Goal: Task Accomplishment & Management: Complete application form

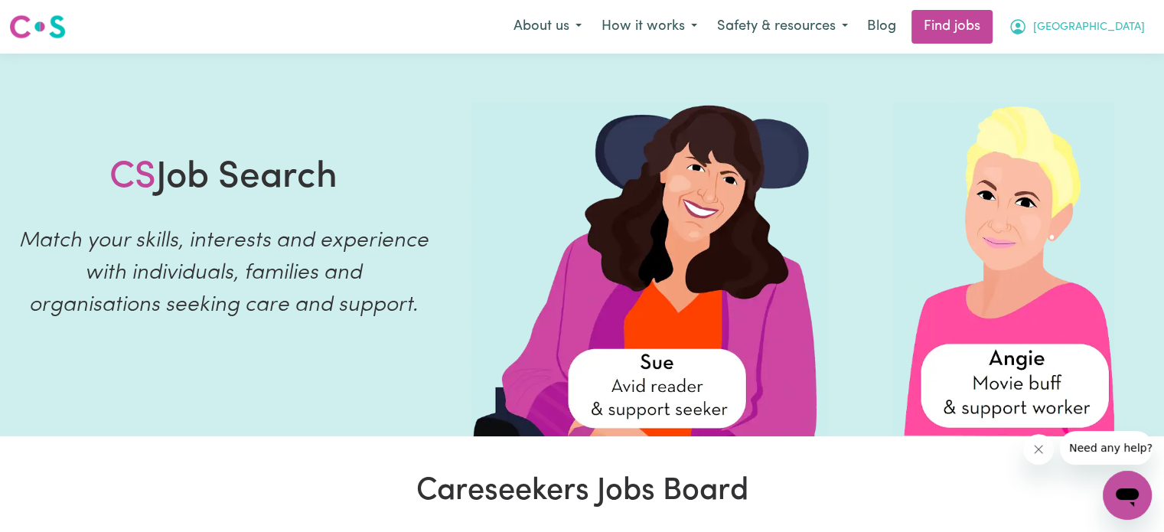
click at [1093, 31] on span "[GEOGRAPHIC_DATA]" at bounding box center [1089, 27] width 112 height 17
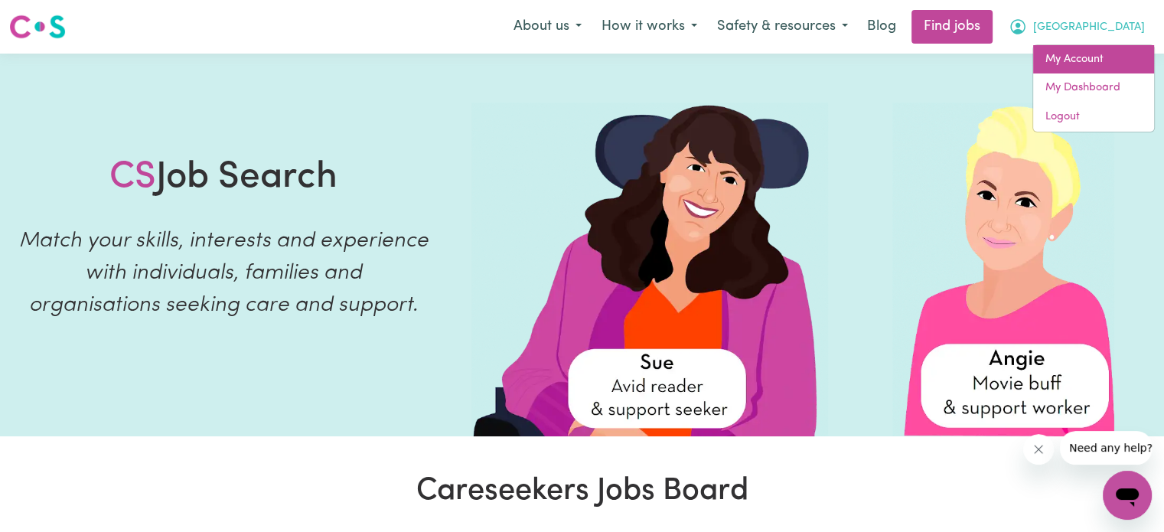
click at [1077, 61] on link "My Account" at bounding box center [1093, 59] width 121 height 29
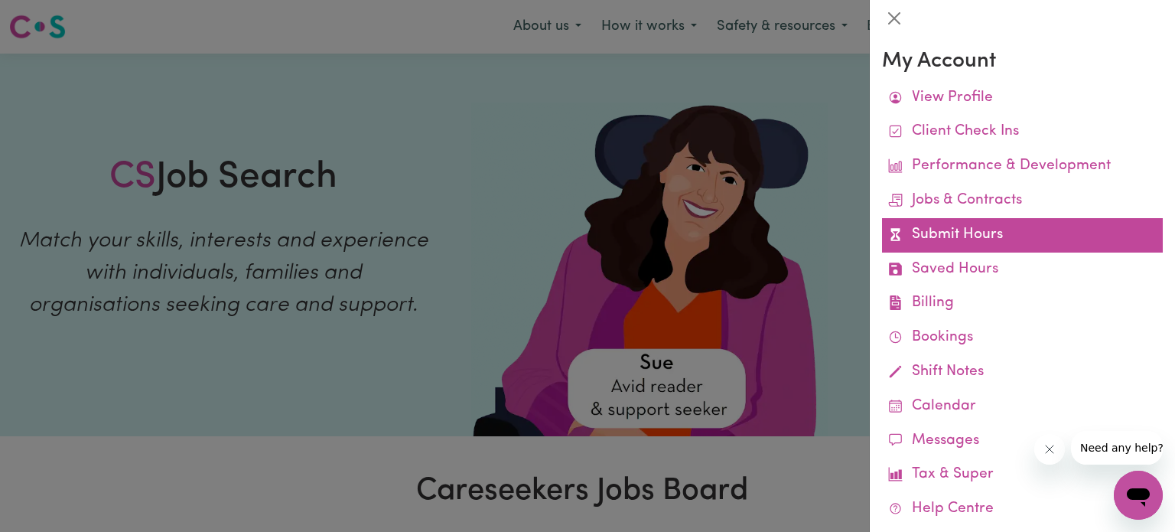
click at [960, 235] on link "Submit Hours" at bounding box center [1022, 235] width 281 height 34
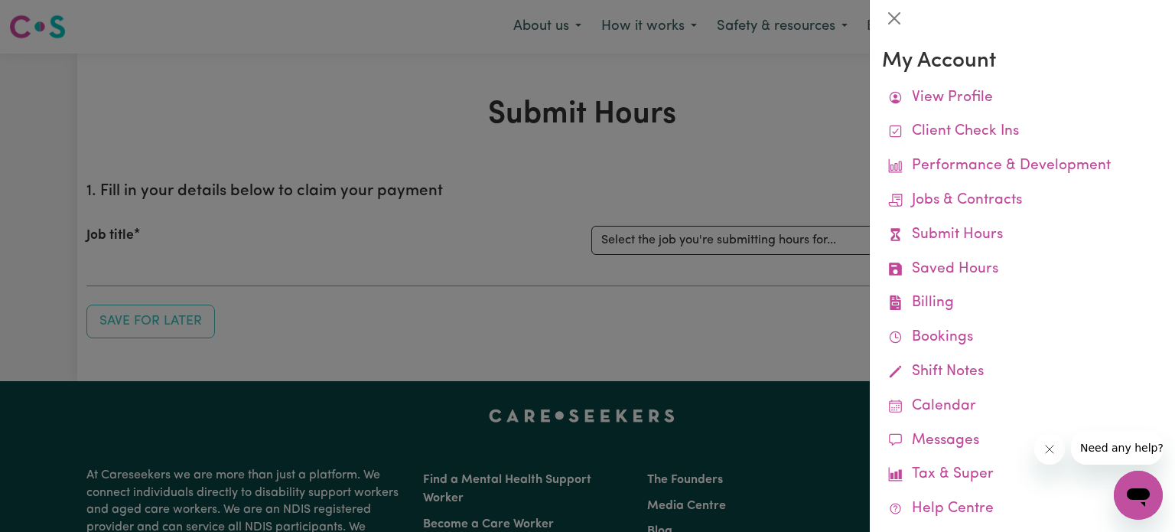
click at [753, 105] on div at bounding box center [587, 266] width 1175 height 532
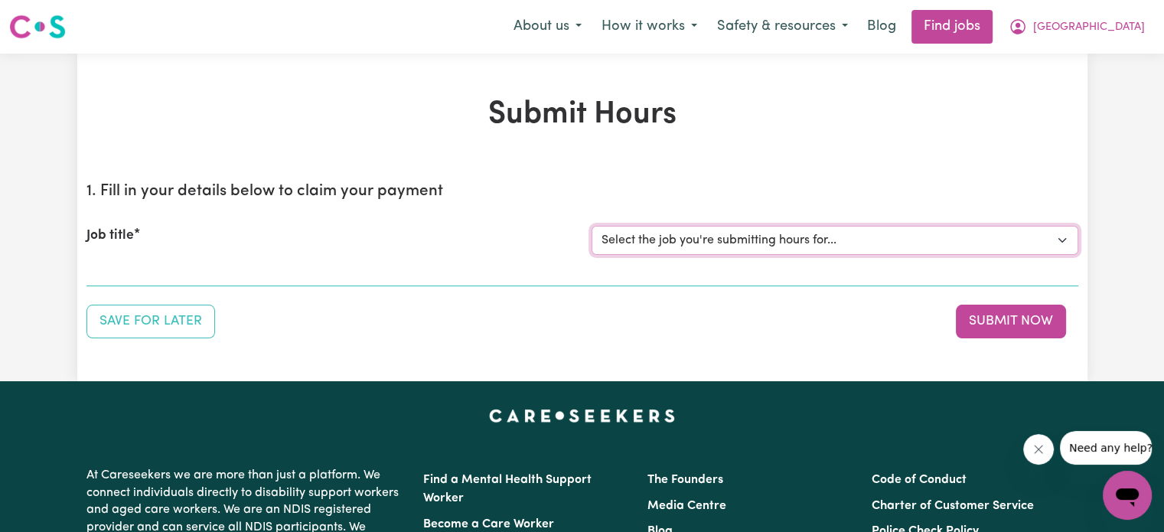
click at [676, 241] on select "Select the job you're submitting hours for... [Machan Amari] [DEMOGRAPHIC_DATA]…" at bounding box center [835, 240] width 487 height 29
select select "14265"
click at [592, 226] on select "Select the job you're submitting hours for... [Machan Amari] [DEMOGRAPHIC_DATA]…" at bounding box center [835, 240] width 487 height 29
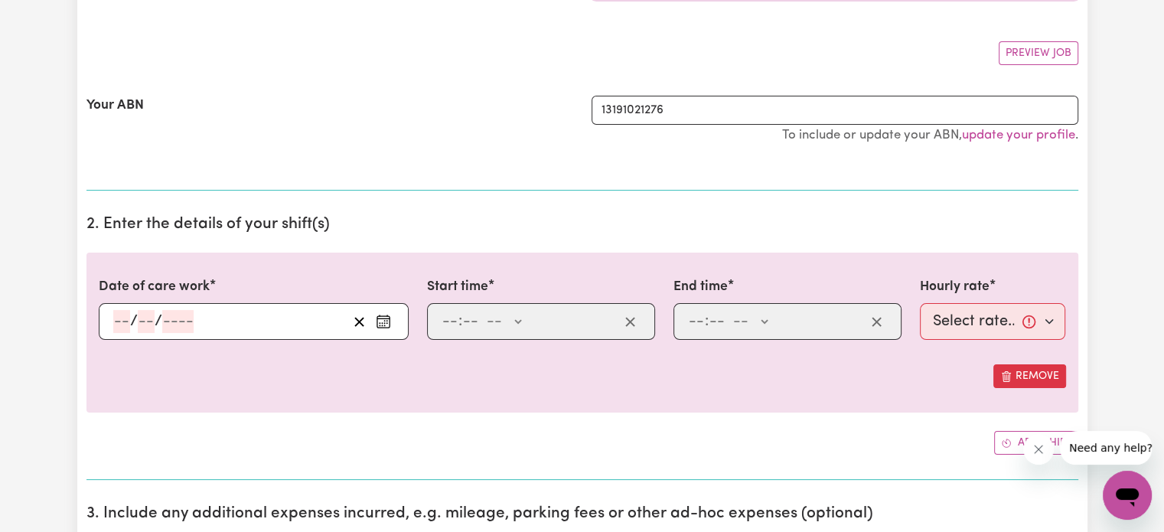
scroll to position [257, 0]
click at [120, 318] on input "number" at bounding box center [121, 320] width 17 height 23
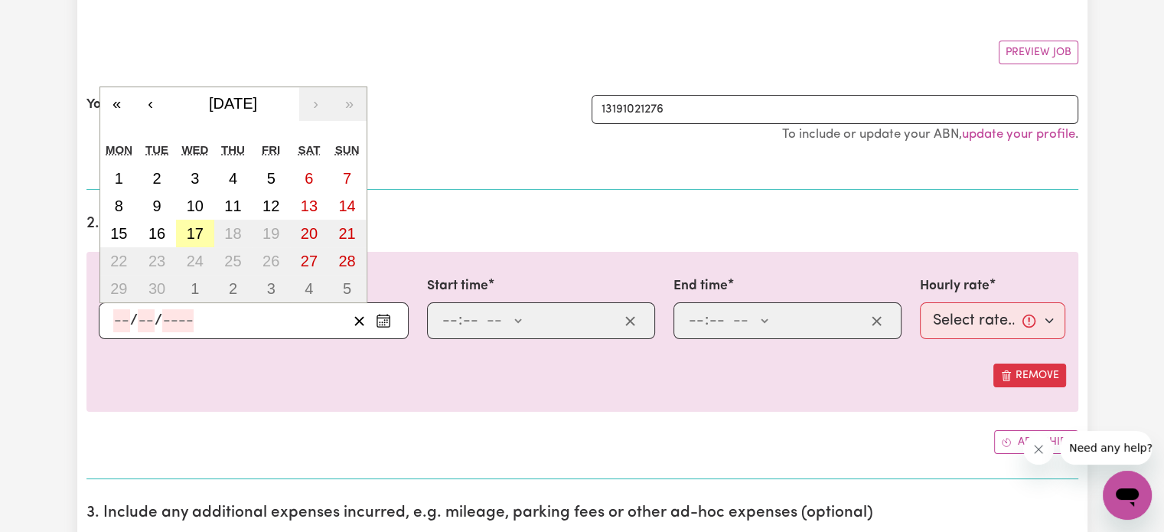
click at [193, 230] on abbr "17" at bounding box center [195, 233] width 17 height 17
type input "[DATE]"
type input "17"
type input "9"
type input "2025"
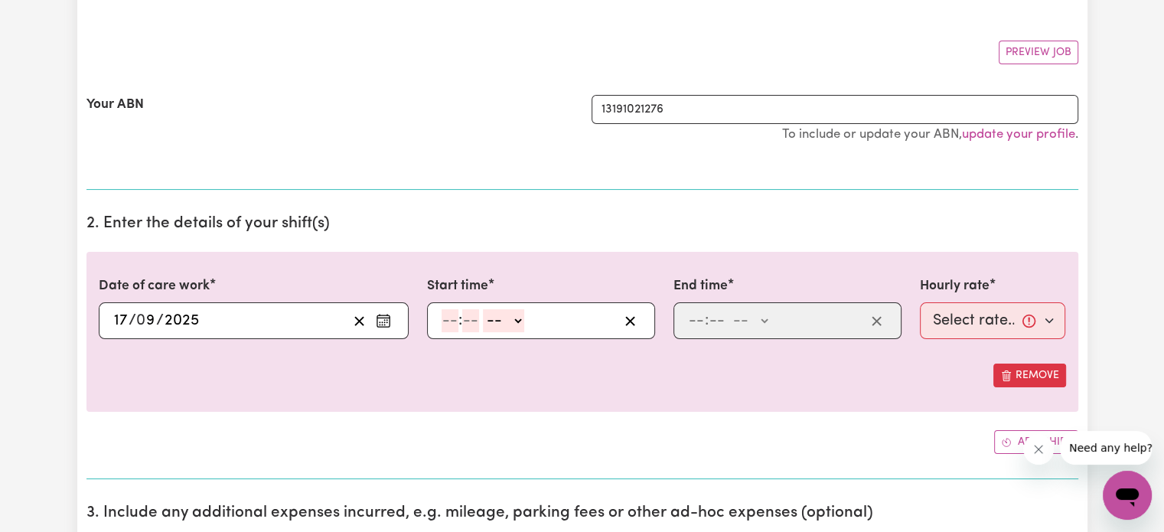
click at [447, 321] on input "number" at bounding box center [450, 320] width 17 height 23
type input "12"
type input "00"
click at [513, 320] on select "-- AM PM" at bounding box center [505, 320] width 41 height 23
select select "pm"
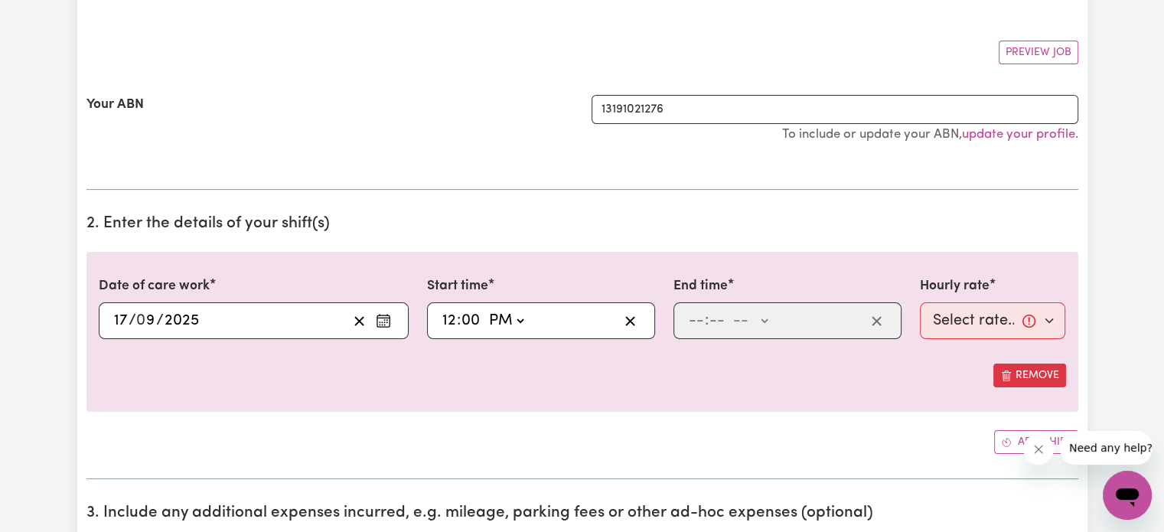
click at [485, 309] on select "-- AM PM" at bounding box center [505, 320] width 41 height 23
type input "12:00"
type input "0"
click at [693, 318] on input "number" at bounding box center [696, 320] width 17 height 23
type input "3"
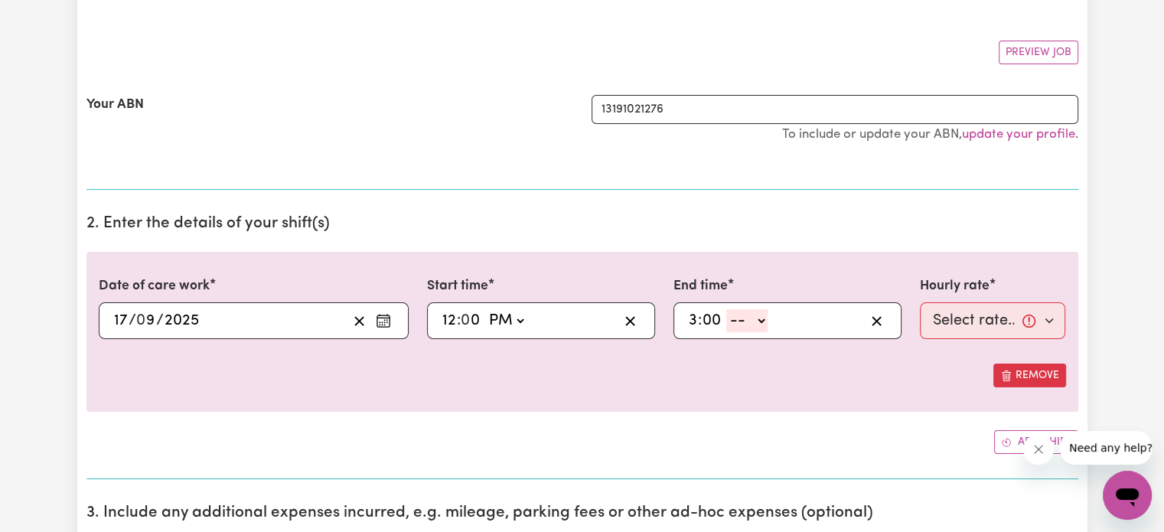
type input "00"
click at [749, 314] on select "-- AM PM" at bounding box center [746, 320] width 41 height 23
select select "pm"
click at [726, 309] on select "-- AM PM" at bounding box center [746, 320] width 41 height 23
type input "15:00"
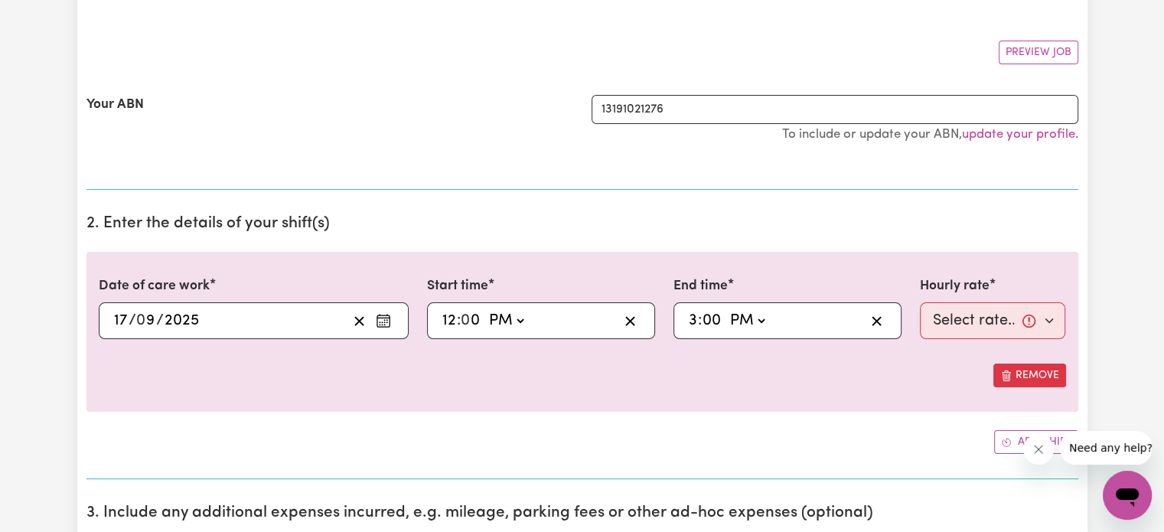
type input "0"
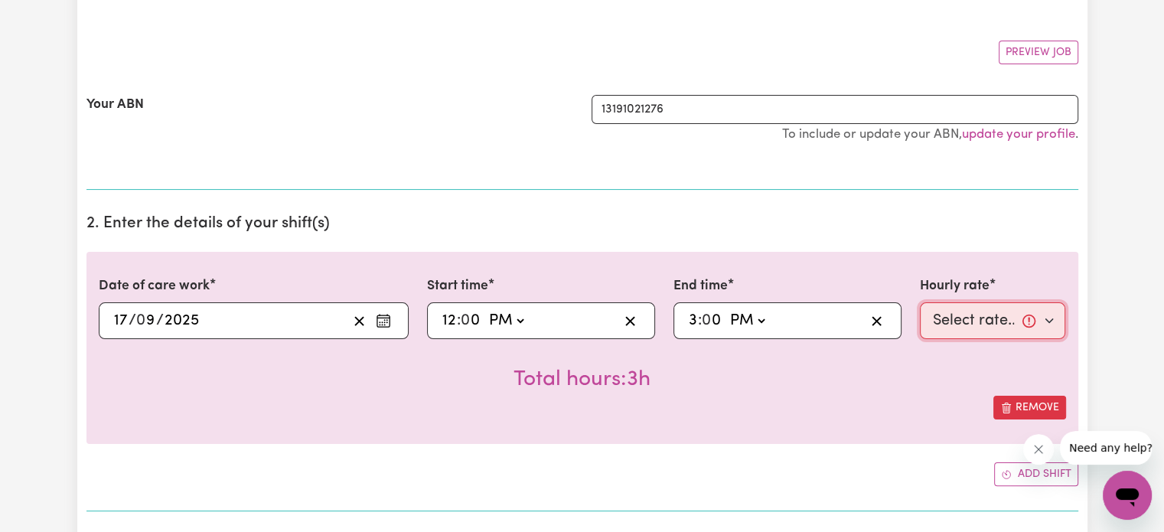
click at [1004, 304] on select "Select rate... $62.73 (Weekday)" at bounding box center [993, 320] width 146 height 37
select select "62.73-Weekday"
click at [920, 302] on select "Select rate... $62.73 (Weekday)" at bounding box center [993, 320] width 146 height 37
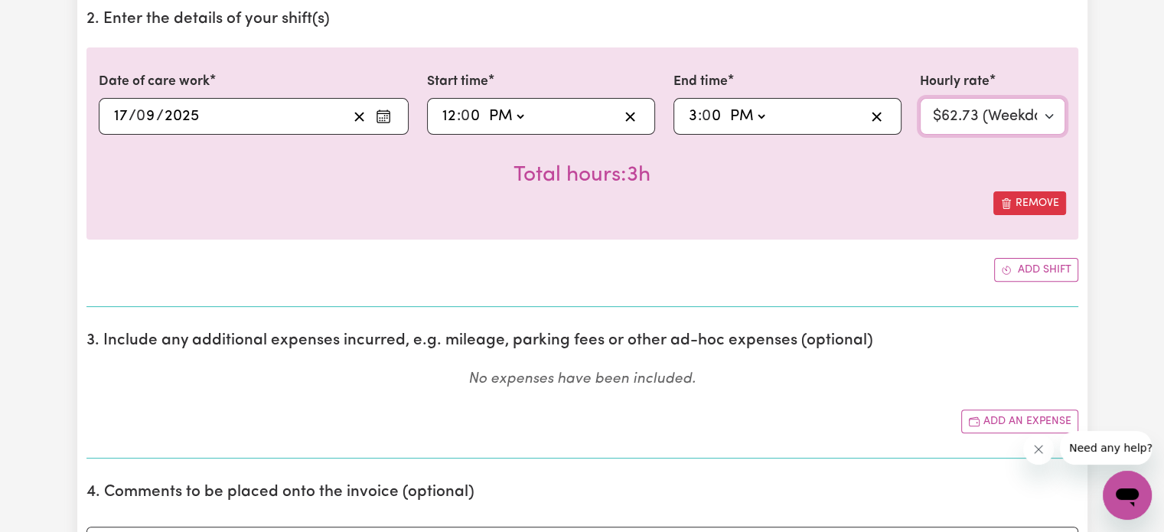
scroll to position [464, 0]
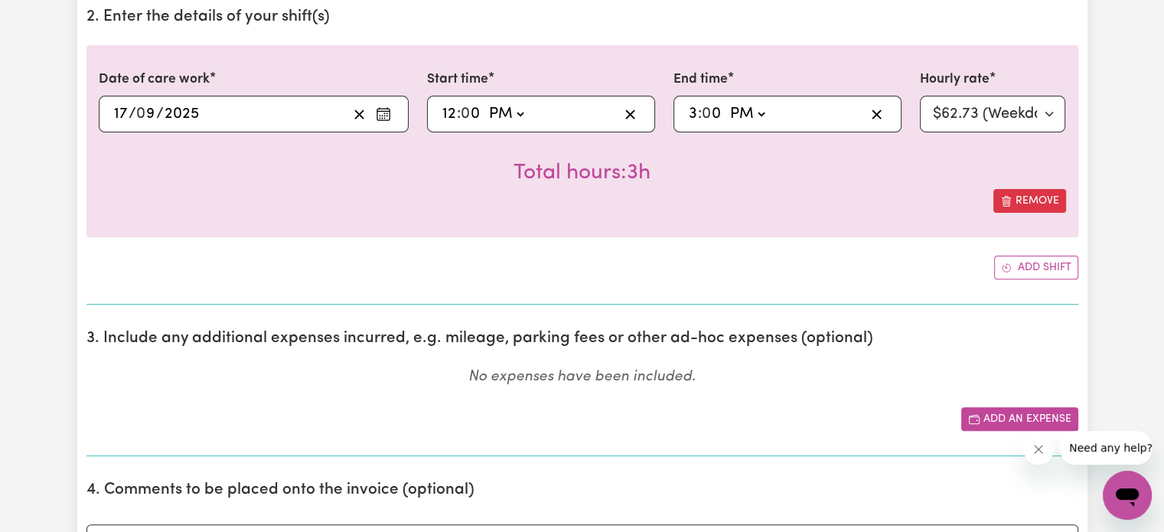
click at [989, 416] on button "Add an expense" at bounding box center [1019, 419] width 117 height 24
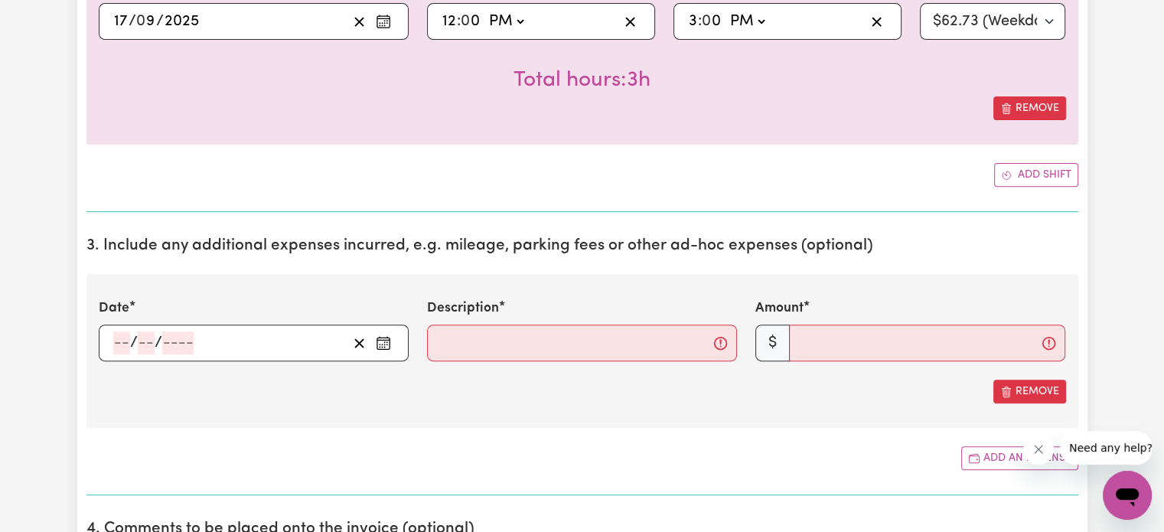
scroll to position [557, 0]
click at [459, 346] on input "Description" at bounding box center [582, 342] width 310 height 37
type input "Km's travelled to and from [GEOGRAPHIC_DATA]"
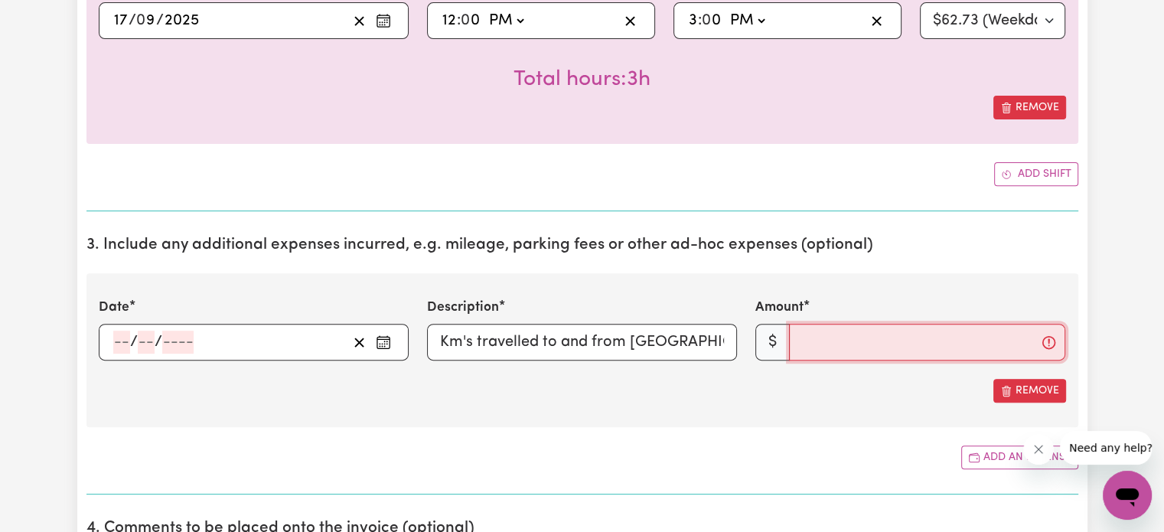
click at [847, 338] on input "Amount" at bounding box center [927, 342] width 276 height 37
type input "15.98"
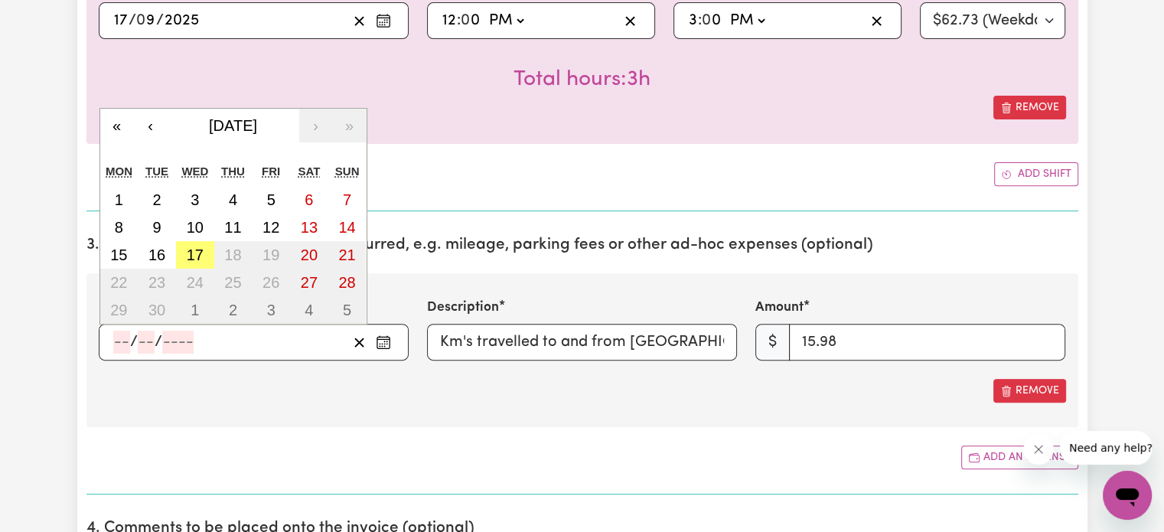
click at [125, 346] on input "number" at bounding box center [121, 342] width 17 height 23
click at [187, 259] on abbr "17" at bounding box center [195, 254] width 17 height 17
type input "[DATE]"
type input "17"
type input "9"
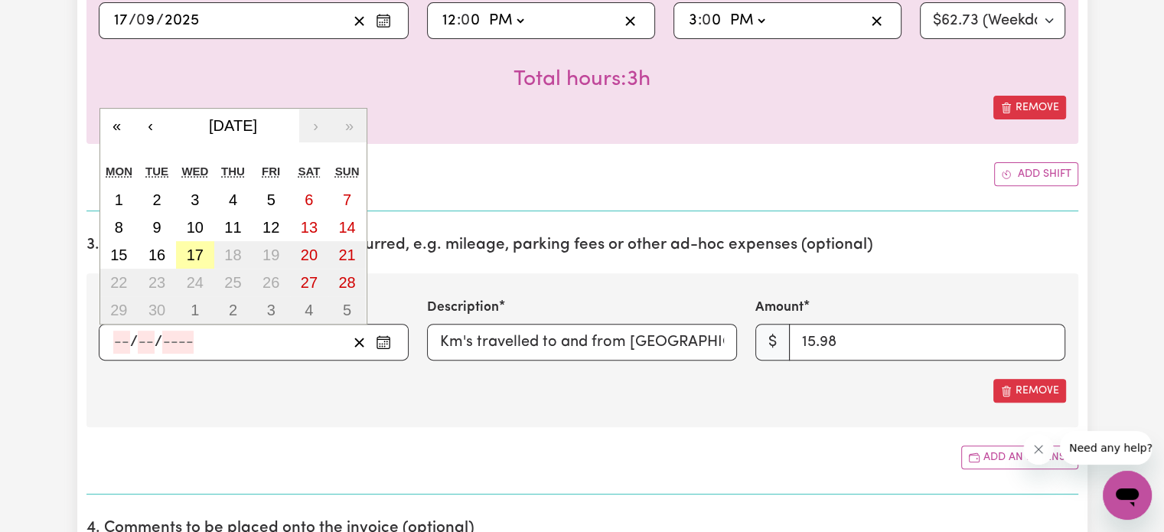
type input "2025"
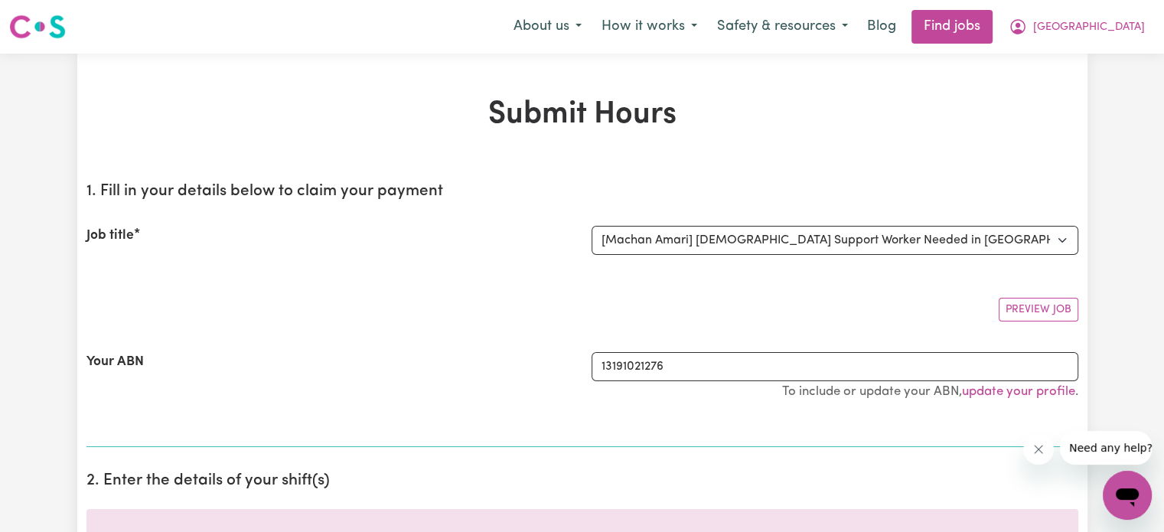
scroll to position [0, 0]
